Goal: Task Accomplishment & Management: Use online tool/utility

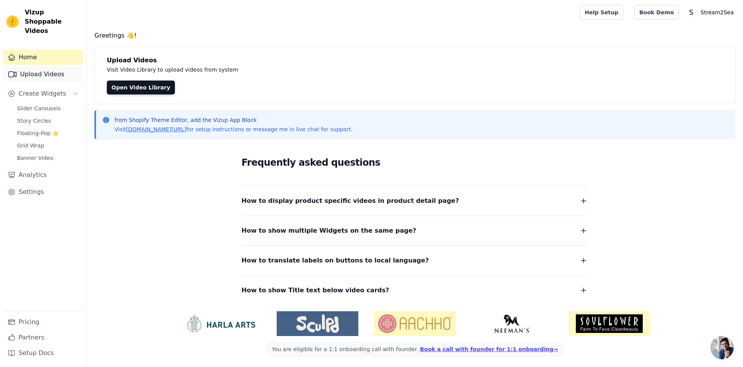
click at [29, 67] on link "Upload Videos" at bounding box center [43, 74] width 80 height 15
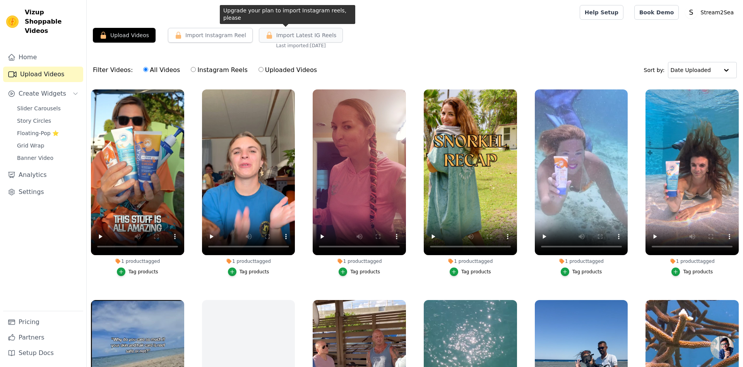
click at [290, 36] on span "Import Latest IG Reels" at bounding box center [306, 35] width 60 height 8
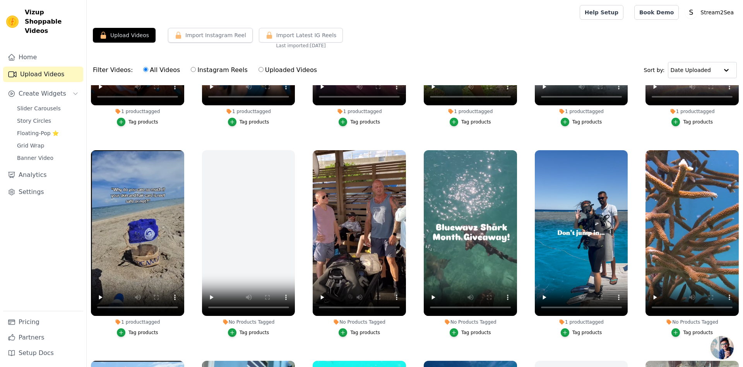
scroll to position [300, 0]
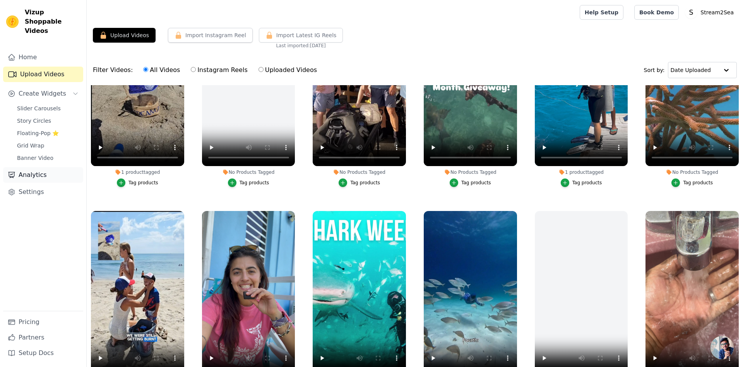
click at [28, 167] on link "Analytics" at bounding box center [43, 174] width 80 height 15
select select "6"
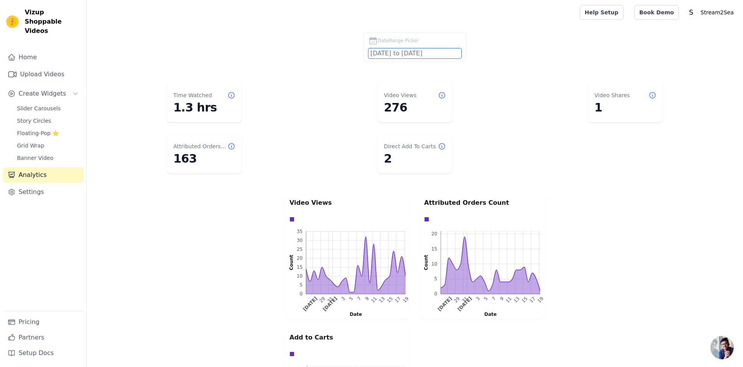
click at [431, 51] on input "[DATE] to [DATE]" at bounding box center [414, 53] width 93 height 10
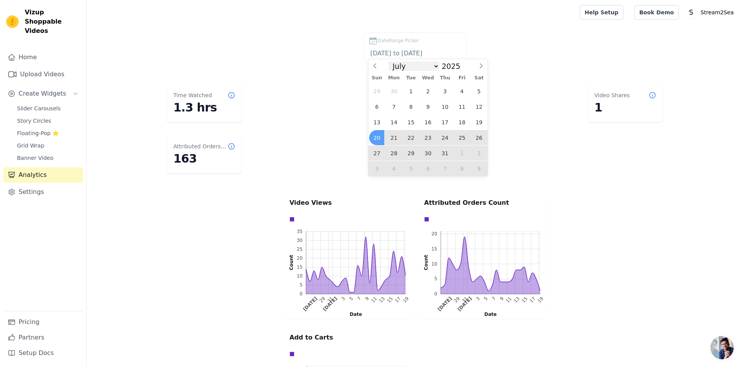
click at [389, 62] on select "January February March April May June July August September October November De…" at bounding box center [414, 66] width 51 height 9
click at [434, 67] on select "January February March April May June July August September October November De…" at bounding box center [414, 66] width 51 height 9
click at [389, 62] on select "January February March April May June July August September October November De…" at bounding box center [414, 66] width 51 height 9
click at [435, 68] on select "January February March April May June July August September October November De…" at bounding box center [414, 66] width 51 height 9
click at [412, 91] on span "1" at bounding box center [410, 91] width 15 height 15
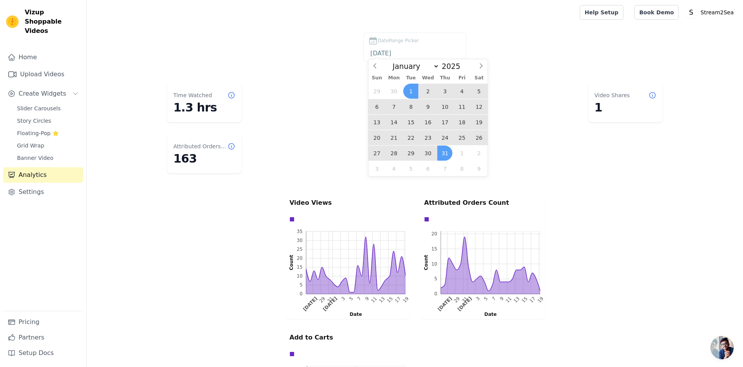
click at [446, 155] on span "31" at bounding box center [444, 153] width 15 height 15
type input "[DATE] to [DATE]"
